Goal: Transaction & Acquisition: Purchase product/service

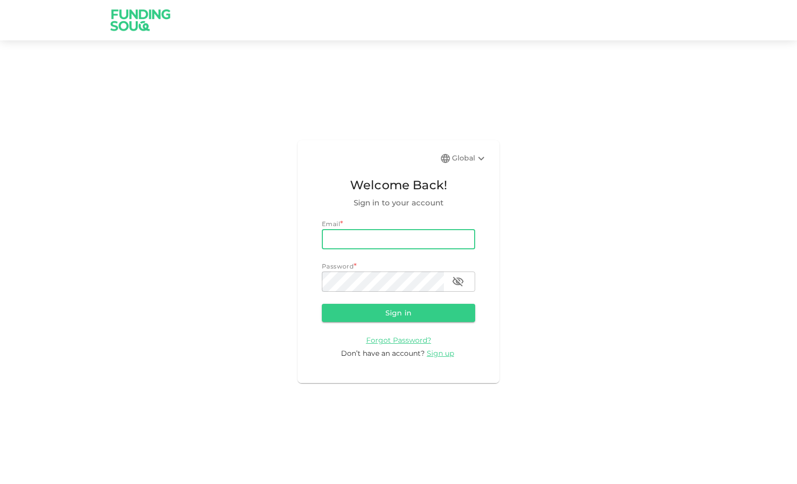
click at [353, 244] on input "email" at bounding box center [398, 239] width 153 height 20
type input "[EMAIL_ADDRESS][DOMAIN_NAME]"
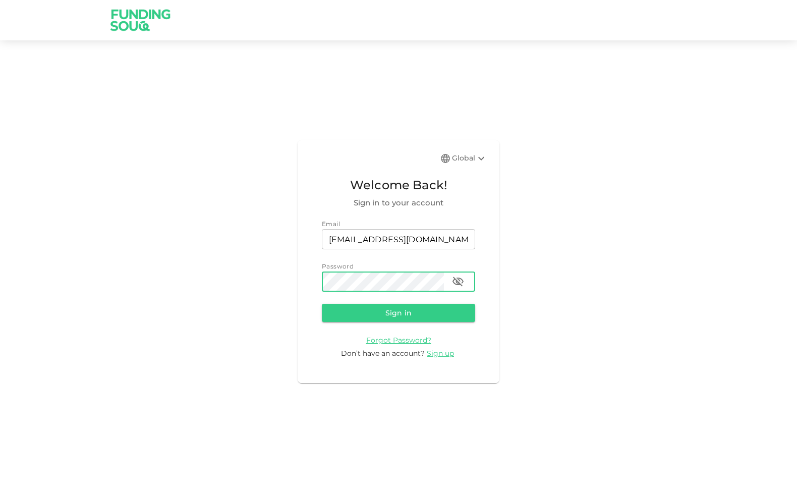
click at [322, 304] on button "Sign in" at bounding box center [398, 313] width 153 height 18
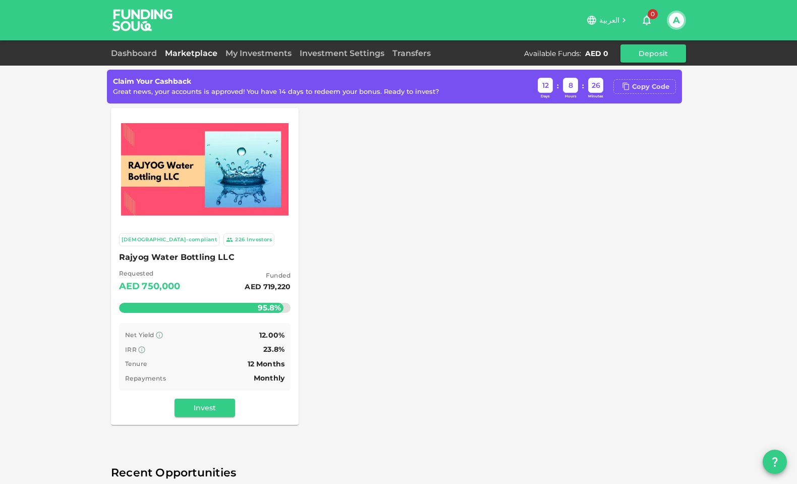
click at [646, 86] on div "Copy Code" at bounding box center [650, 87] width 37 height 10
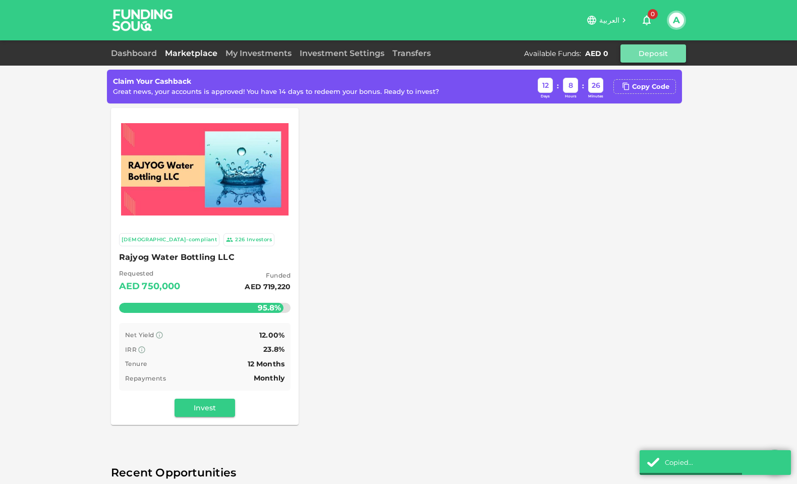
click at [647, 55] on button "Deposit" at bounding box center [654, 53] width 66 height 18
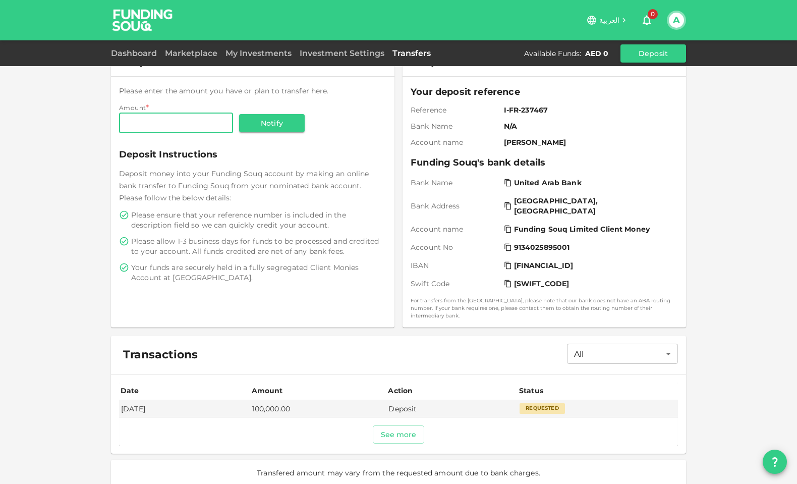
scroll to position [68, 0]
click at [393, 425] on button "See more" at bounding box center [399, 434] width 52 height 18
click at [118, 19] on img at bounding box center [143, 20] width 76 height 40
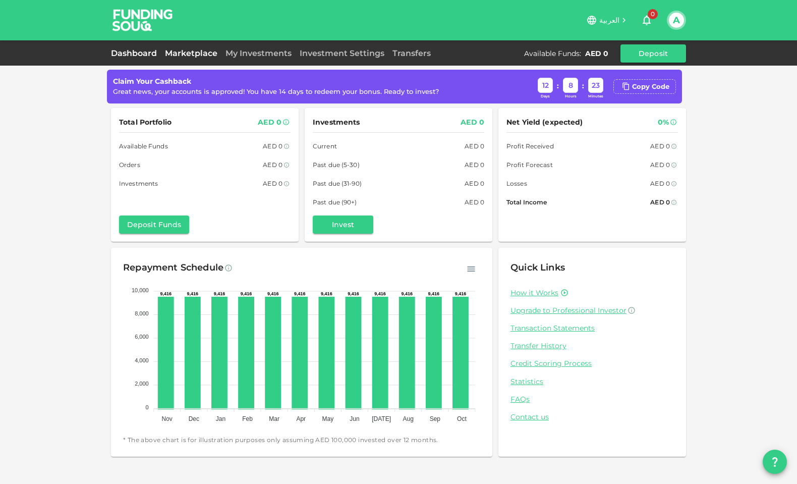
click at [186, 52] on link "Marketplace" at bounding box center [191, 53] width 61 height 10
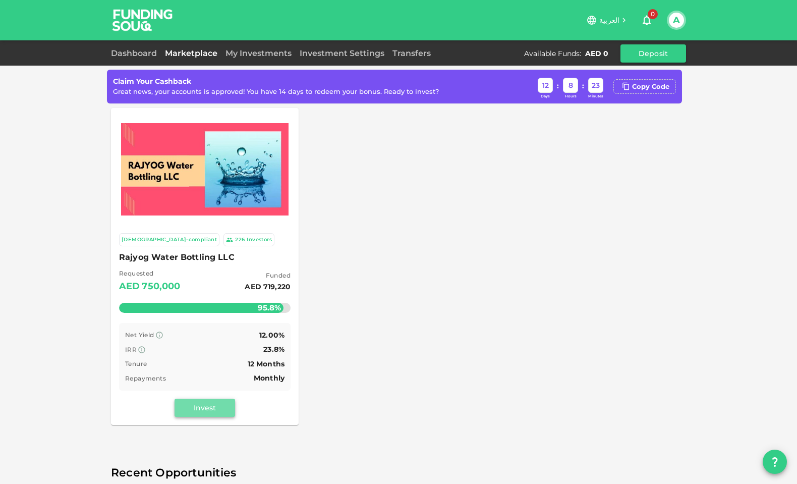
click at [201, 406] on button "Invest" at bounding box center [205, 408] width 61 height 18
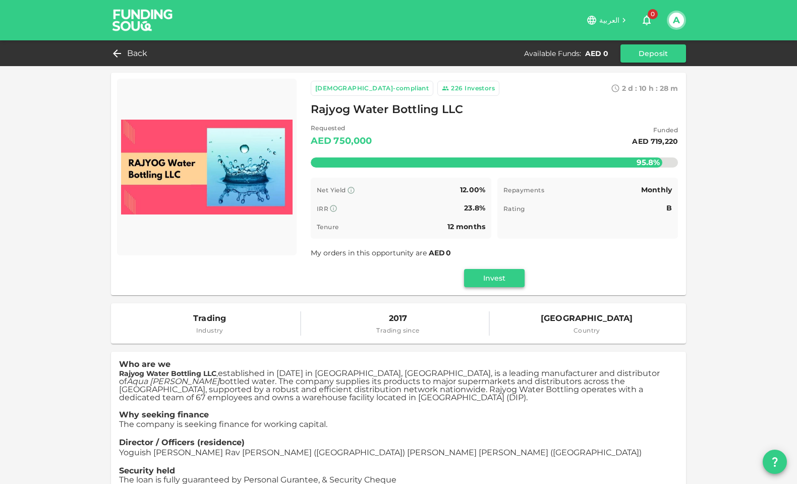
click at [492, 283] on button "Invest" at bounding box center [494, 278] width 61 height 18
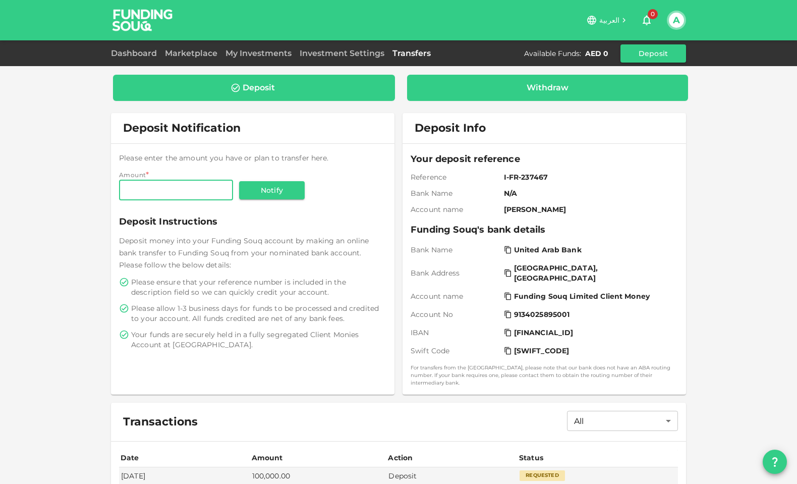
click at [516, 91] on div "Withdraw" at bounding box center [547, 88] width 265 height 10
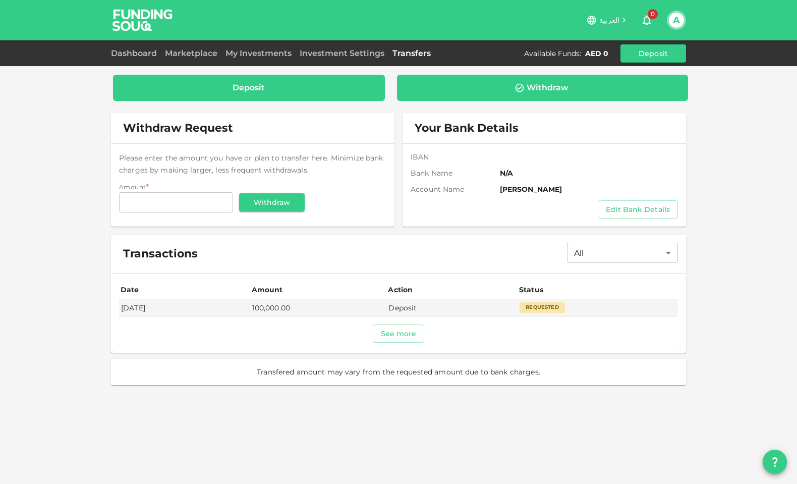
click at [311, 89] on div "Deposit" at bounding box center [249, 88] width 256 height 10
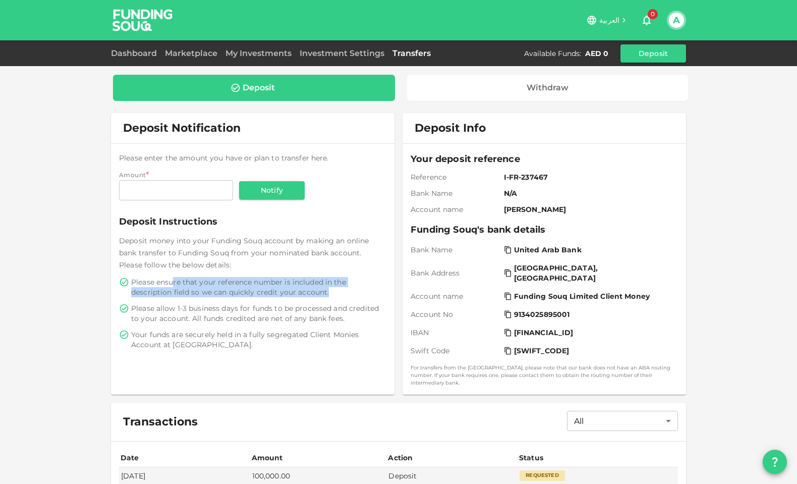
drag, startPoint x: 240, startPoint y: 281, endPoint x: 324, endPoint y: 291, distance: 84.4
click at [324, 291] on span "Please ensure that your reference number is included in the description field s…" at bounding box center [257, 287] width 253 height 20
click at [292, 318] on span "Please allow 1-3 business days for funds to be processed and credited to your a…" at bounding box center [257, 313] width 253 height 20
drag, startPoint x: 271, startPoint y: 280, endPoint x: 351, endPoint y: 300, distance: 82.6
click at [351, 300] on div "Please ensure that your reference number is included in the description field s…" at bounding box center [252, 313] width 267 height 73
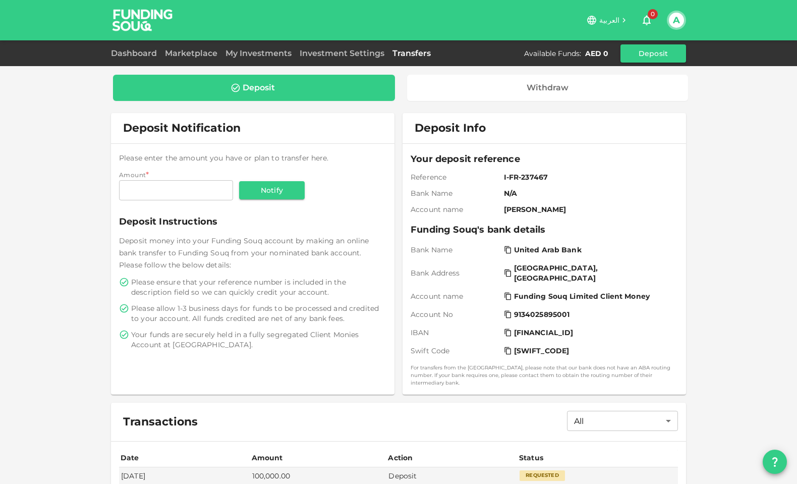
click at [314, 340] on span "Your funds are securely held in a fully segregated Client Monies Account at [GE…" at bounding box center [257, 340] width 253 height 20
click at [133, 15] on img at bounding box center [143, 20] width 76 height 40
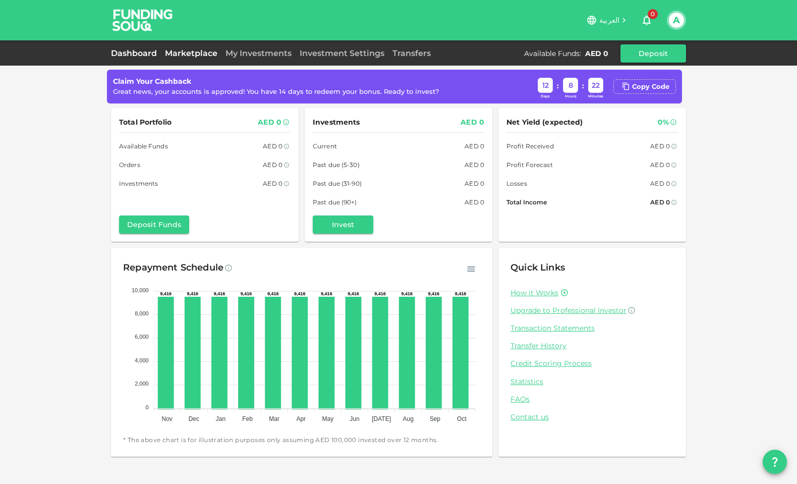
click at [195, 55] on link "Marketplace" at bounding box center [191, 53] width 61 height 10
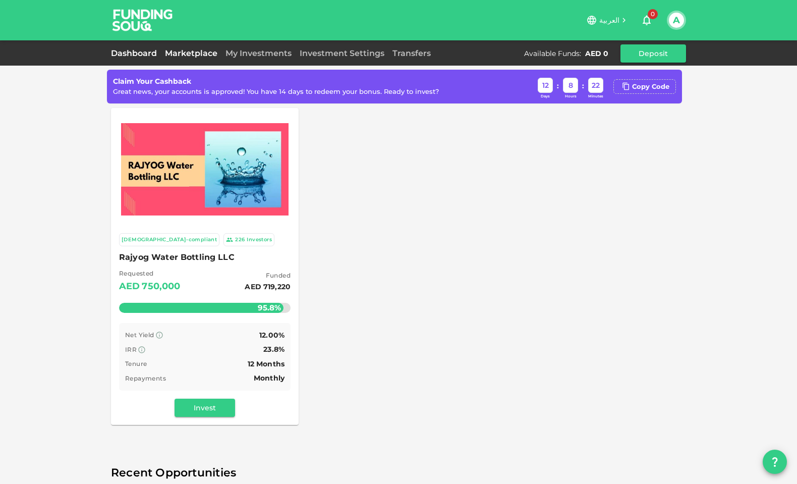
click at [137, 57] on link "Dashboard" at bounding box center [136, 53] width 50 height 10
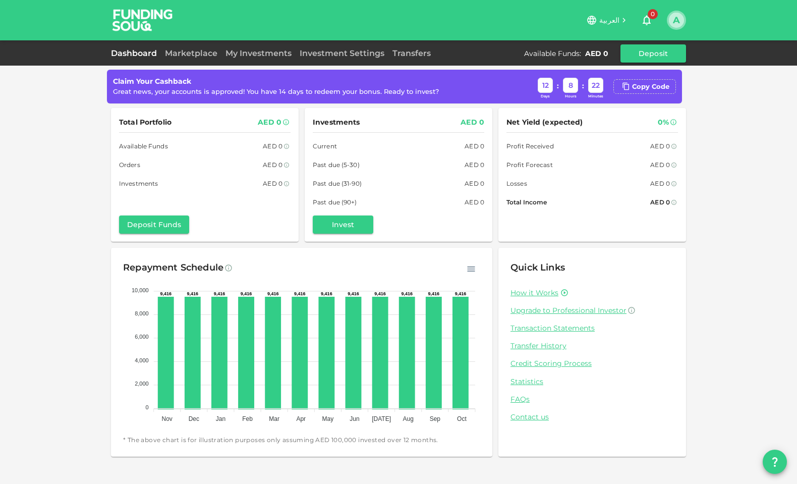
click at [678, 17] on button "A" at bounding box center [676, 20] width 15 height 15
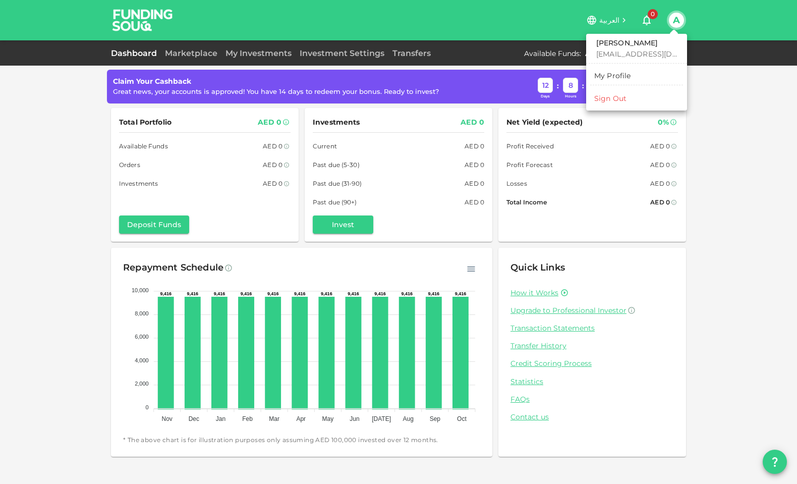
click at [612, 97] on div "Sign Out" at bounding box center [611, 98] width 32 height 10
